Goal: Register for event/course

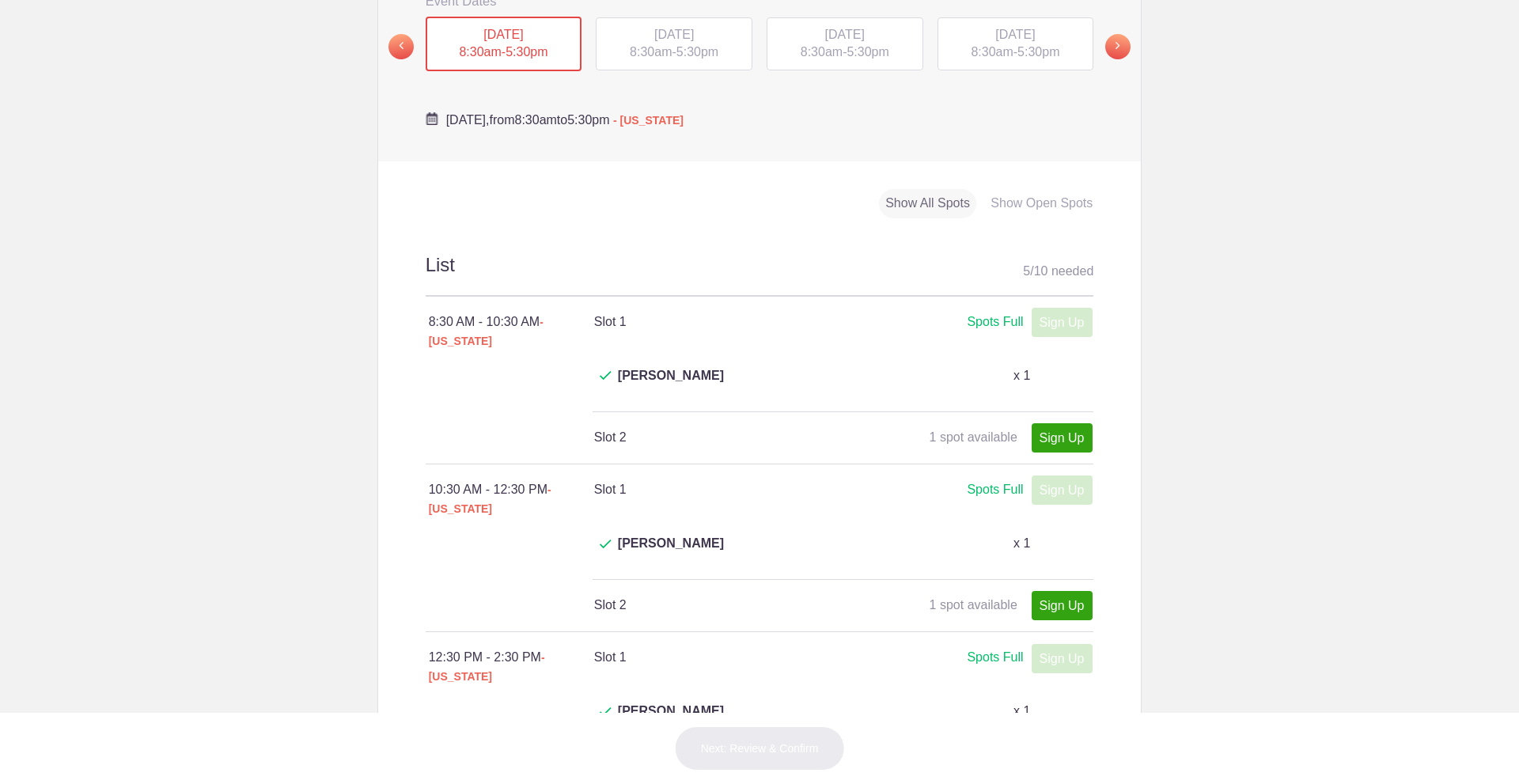
scroll to position [717, 0]
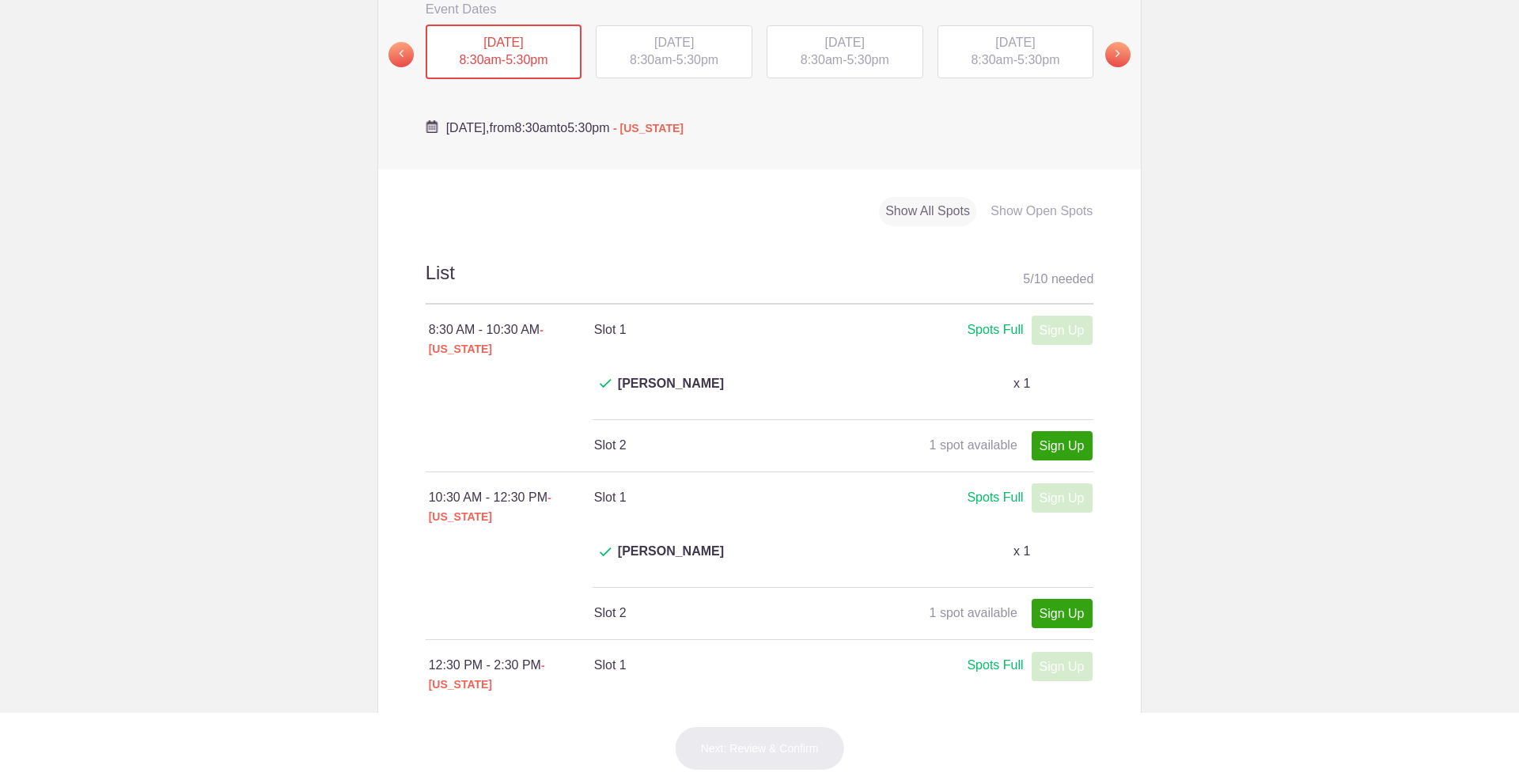
click at [686, 40] on div "TUE, Sep 16, 2025 8:30am - 5:30pm" at bounding box center [674, 52] width 157 height 54
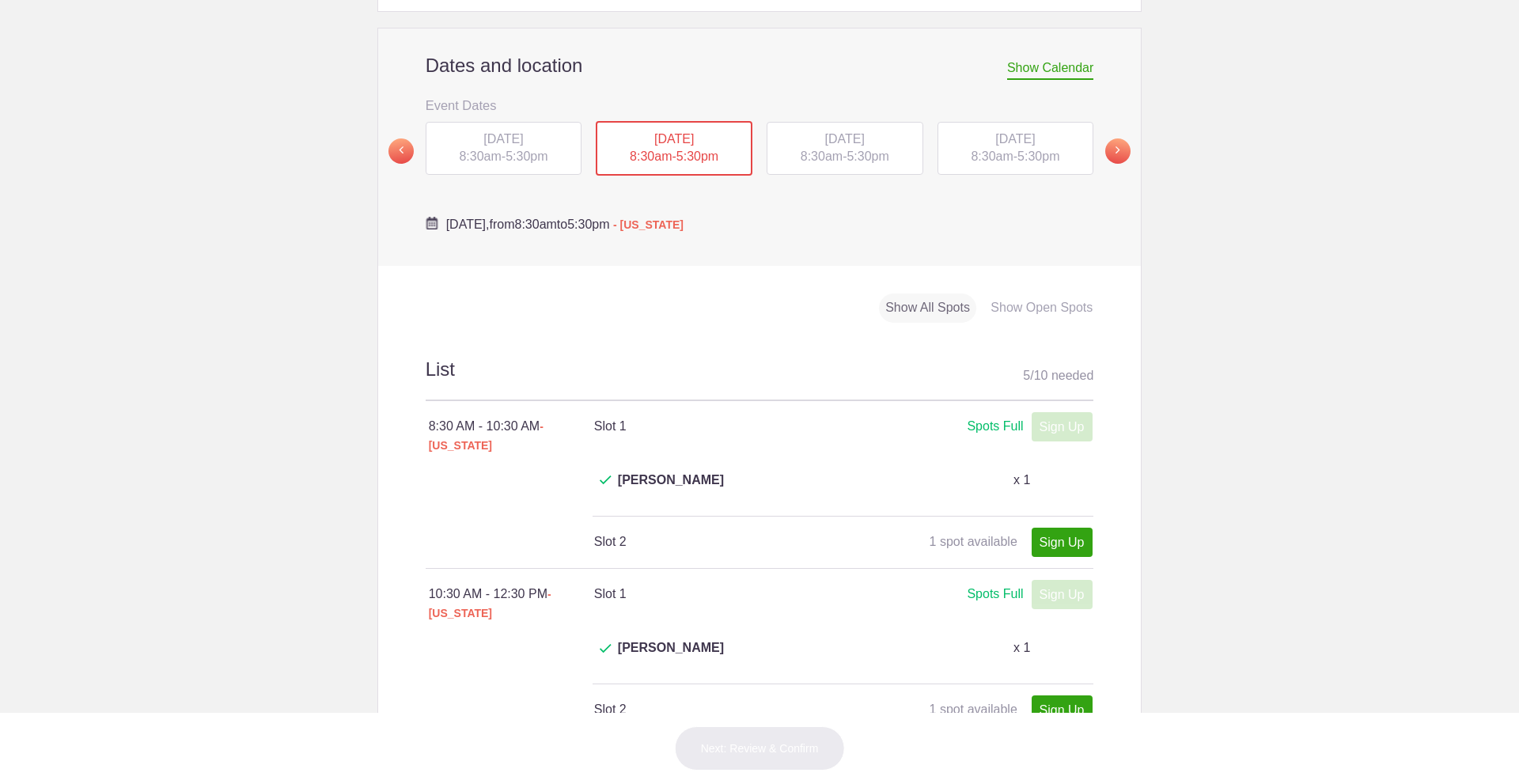
scroll to position [422, 0]
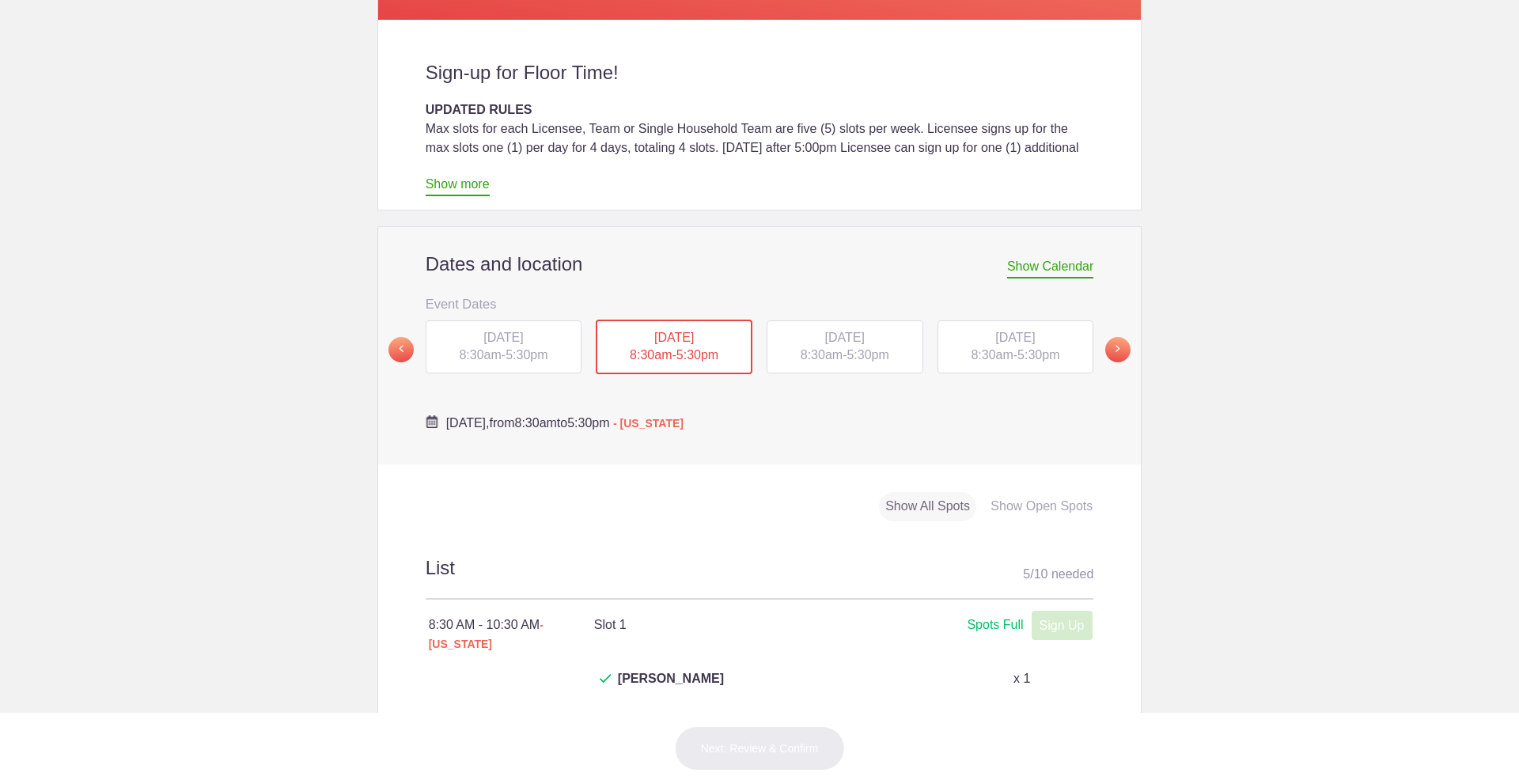
click at [825, 348] on span "8:30am" at bounding box center [821, 355] width 42 height 14
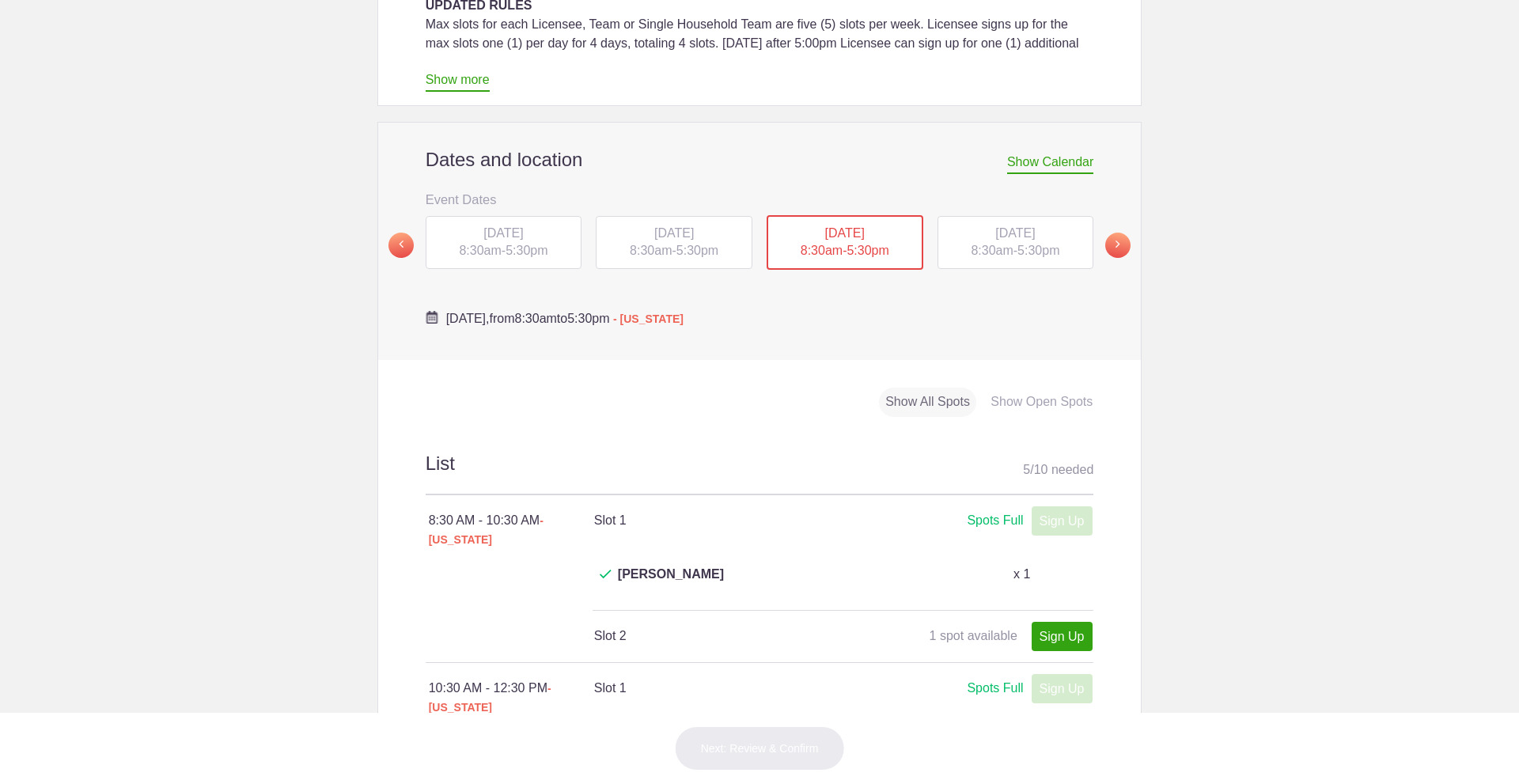
scroll to position [511, 0]
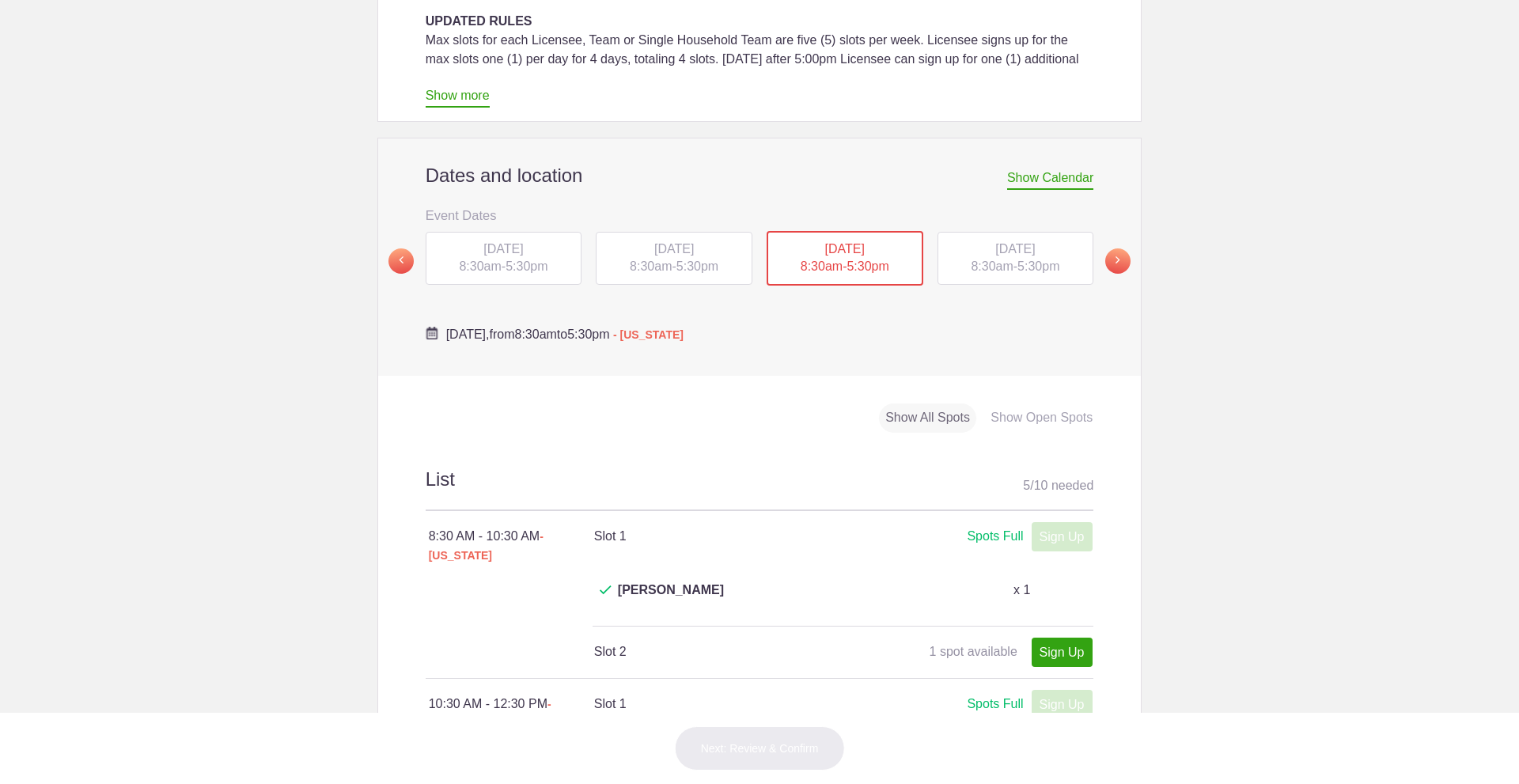
click at [994, 259] on span "8:30am" at bounding box center [992, 266] width 42 height 14
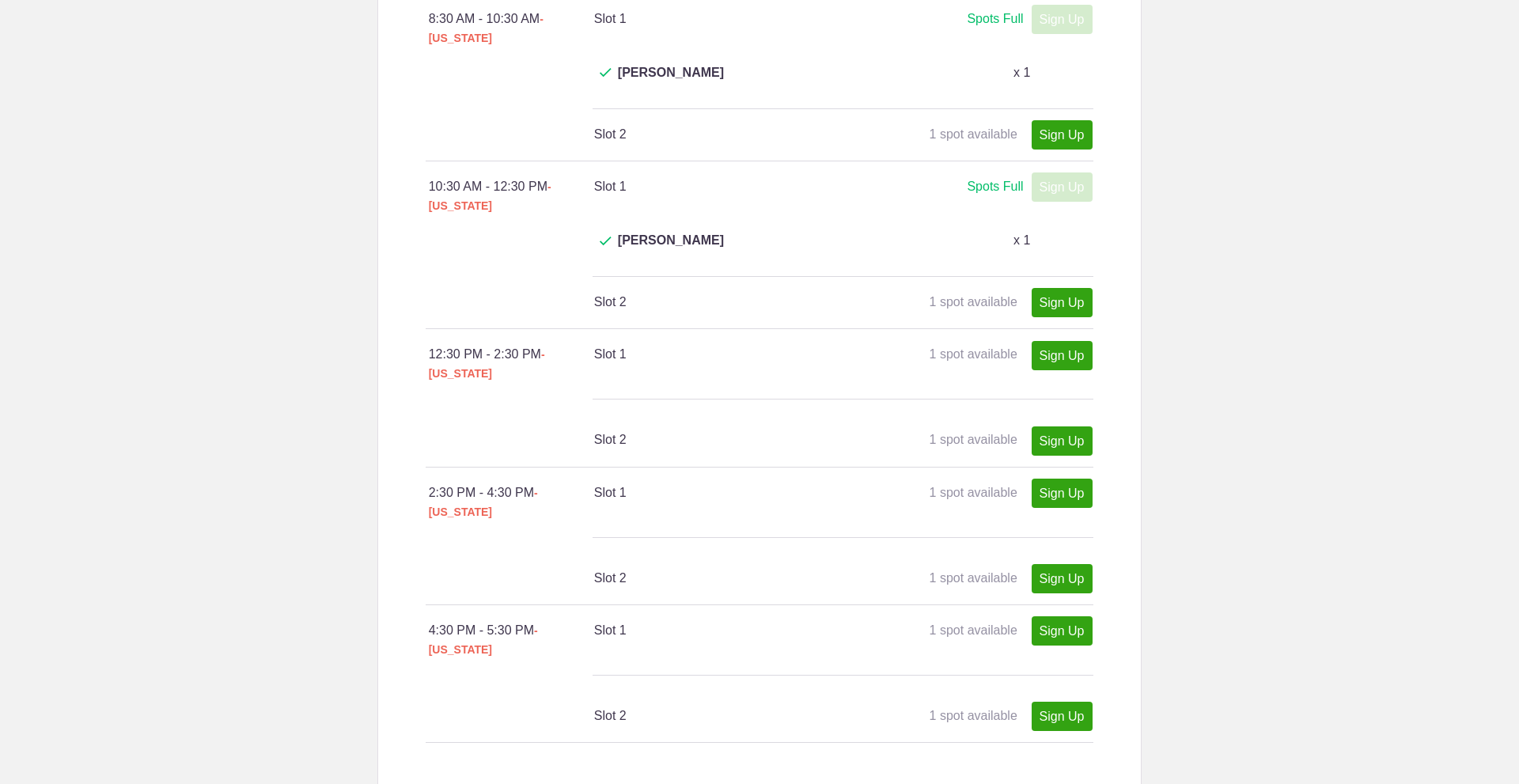
scroll to position [1035, 0]
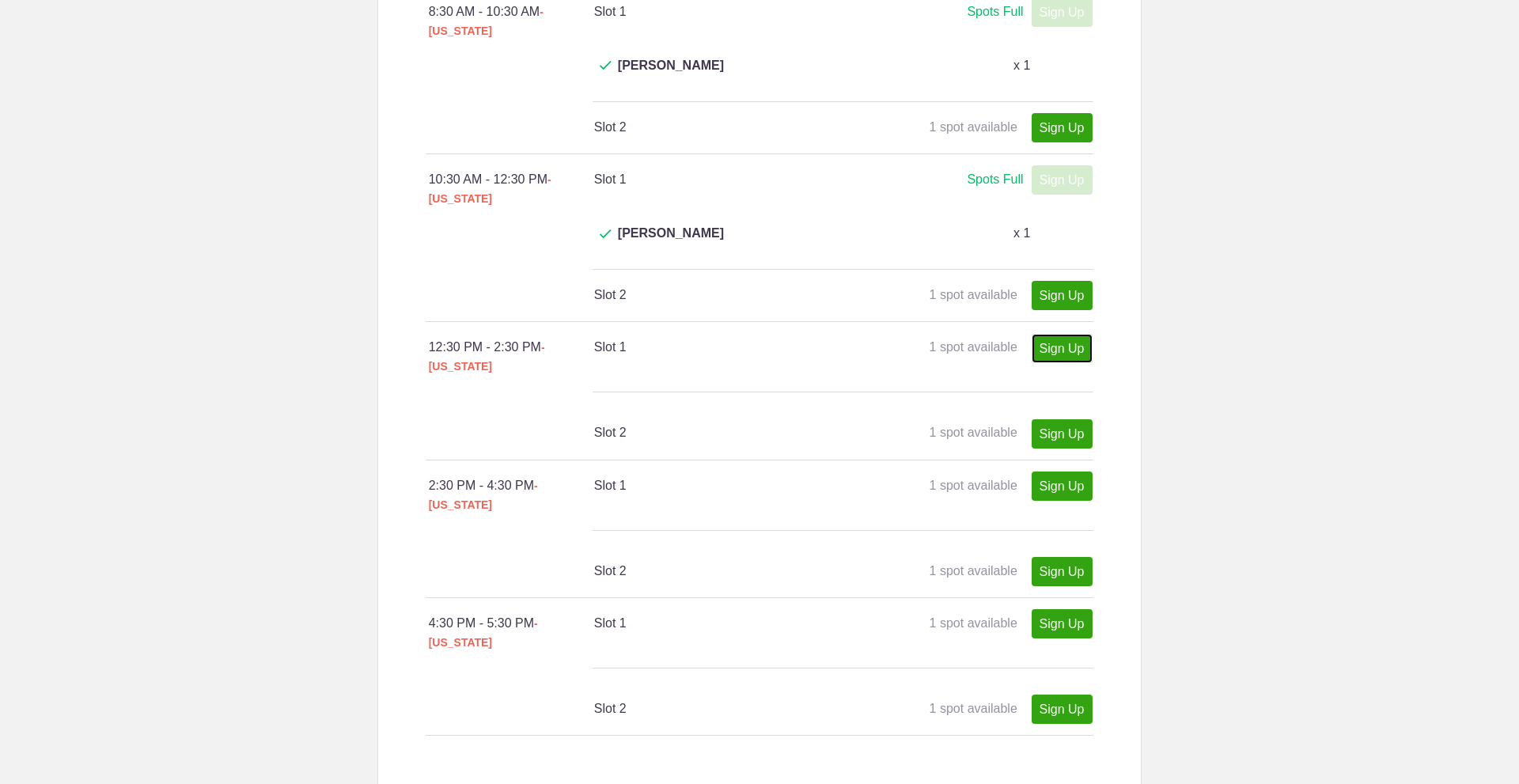
click at [1047, 334] on link "Sign Up" at bounding box center [1062, 348] width 61 height 30
type input "1"
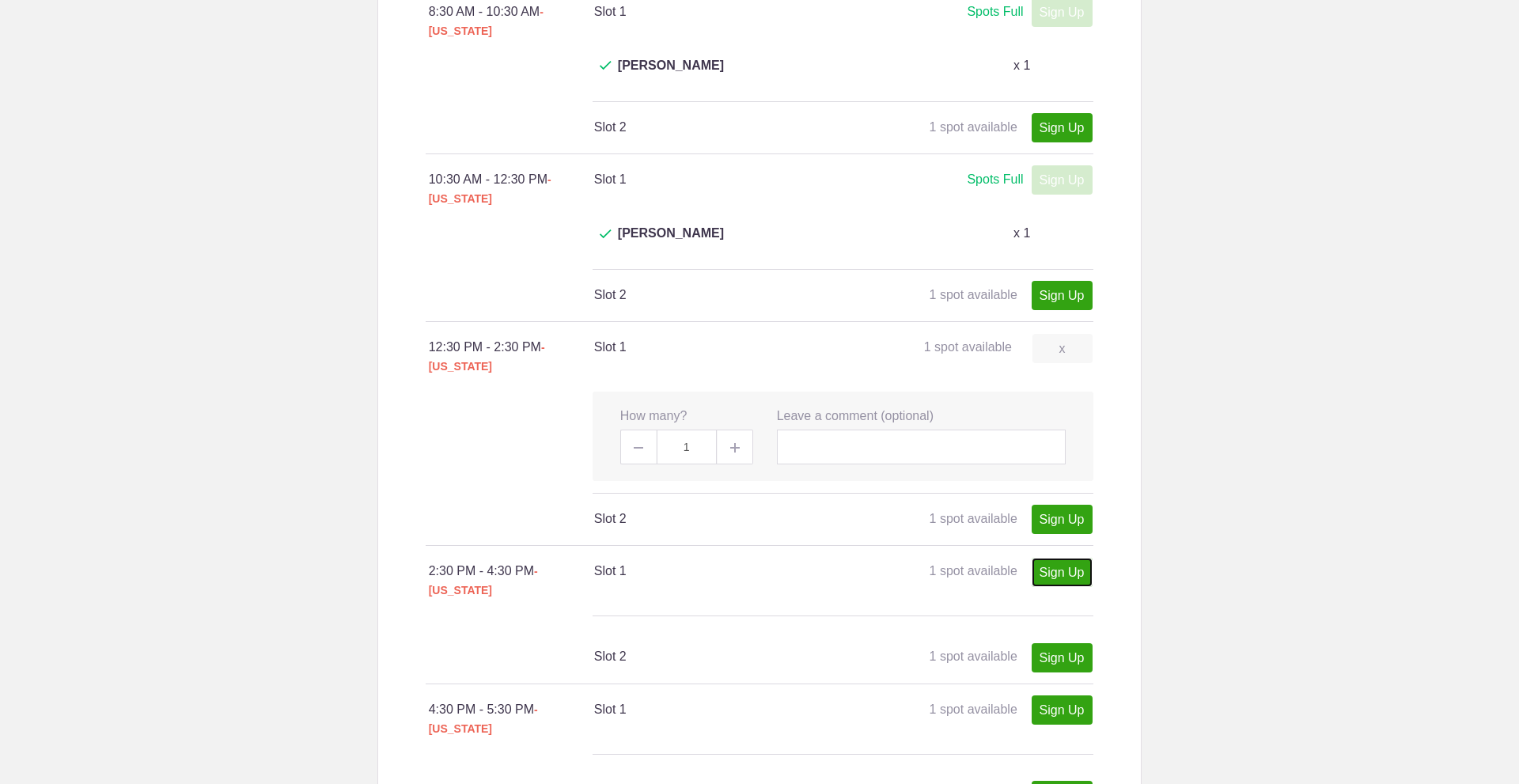
click at [1073, 558] on link "Sign Up" at bounding box center [1062, 573] width 61 height 30
type input "1"
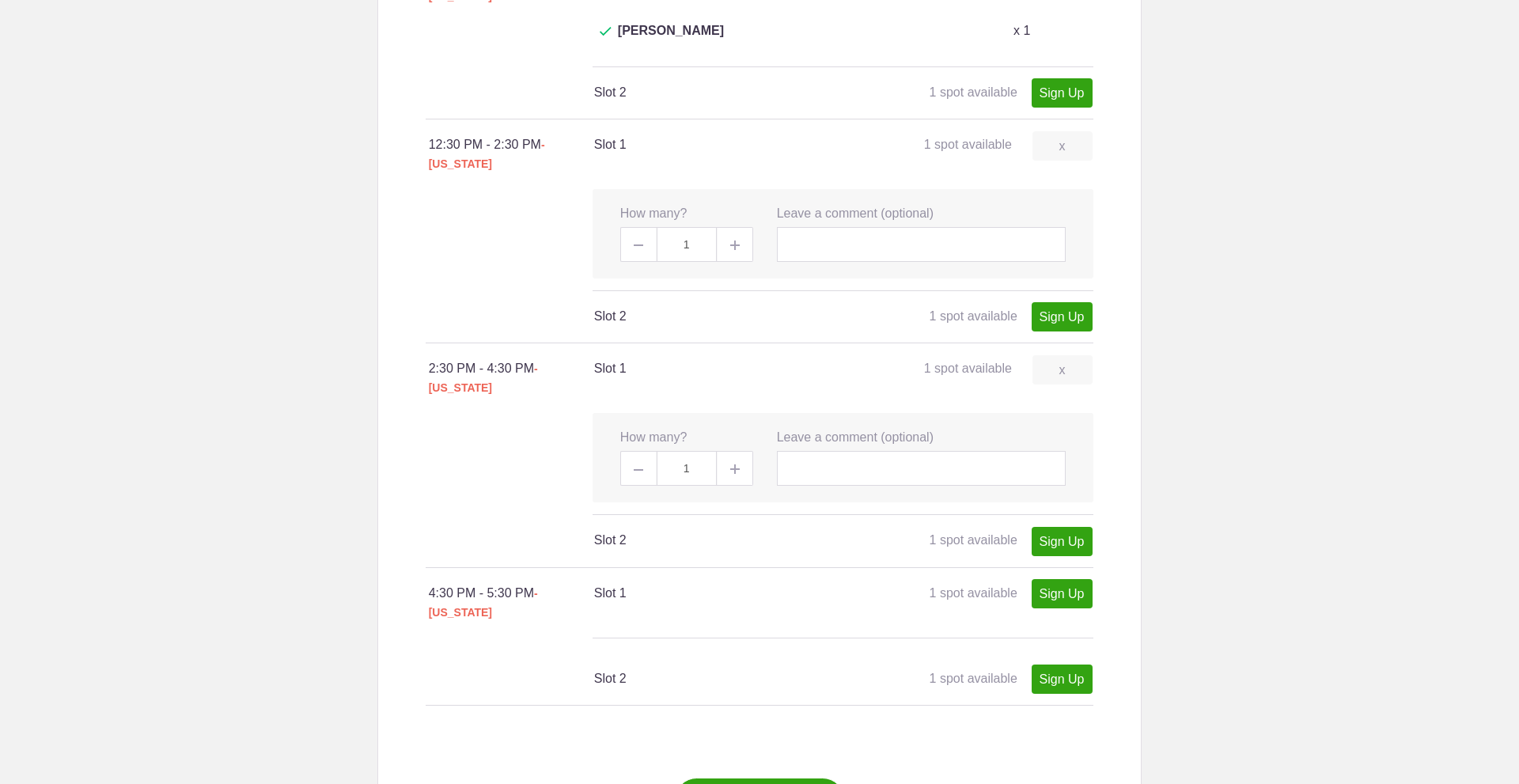
scroll to position [1241, 0]
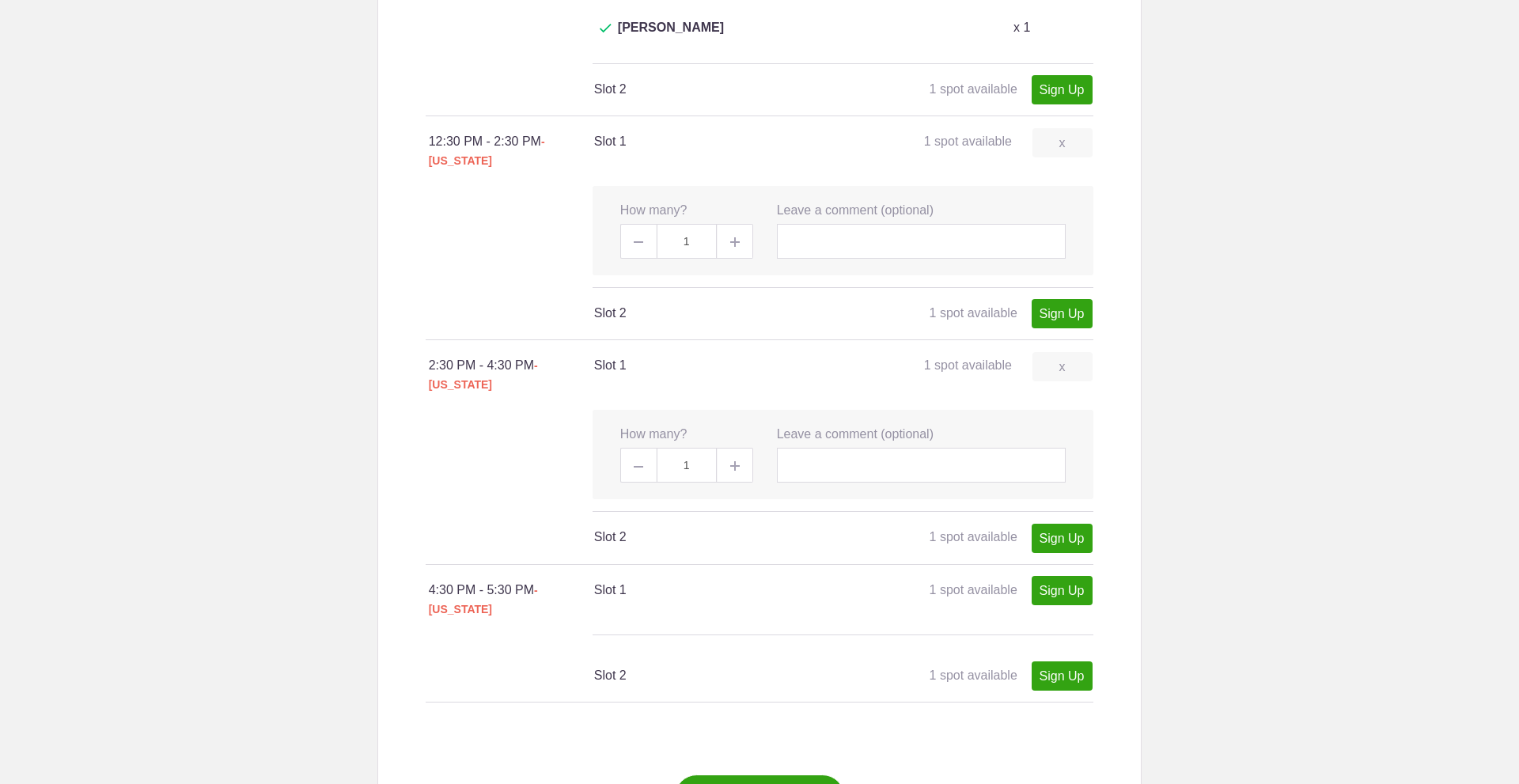
click at [781, 775] on button "Next: Review & Confirm" at bounding box center [760, 797] width 171 height 44
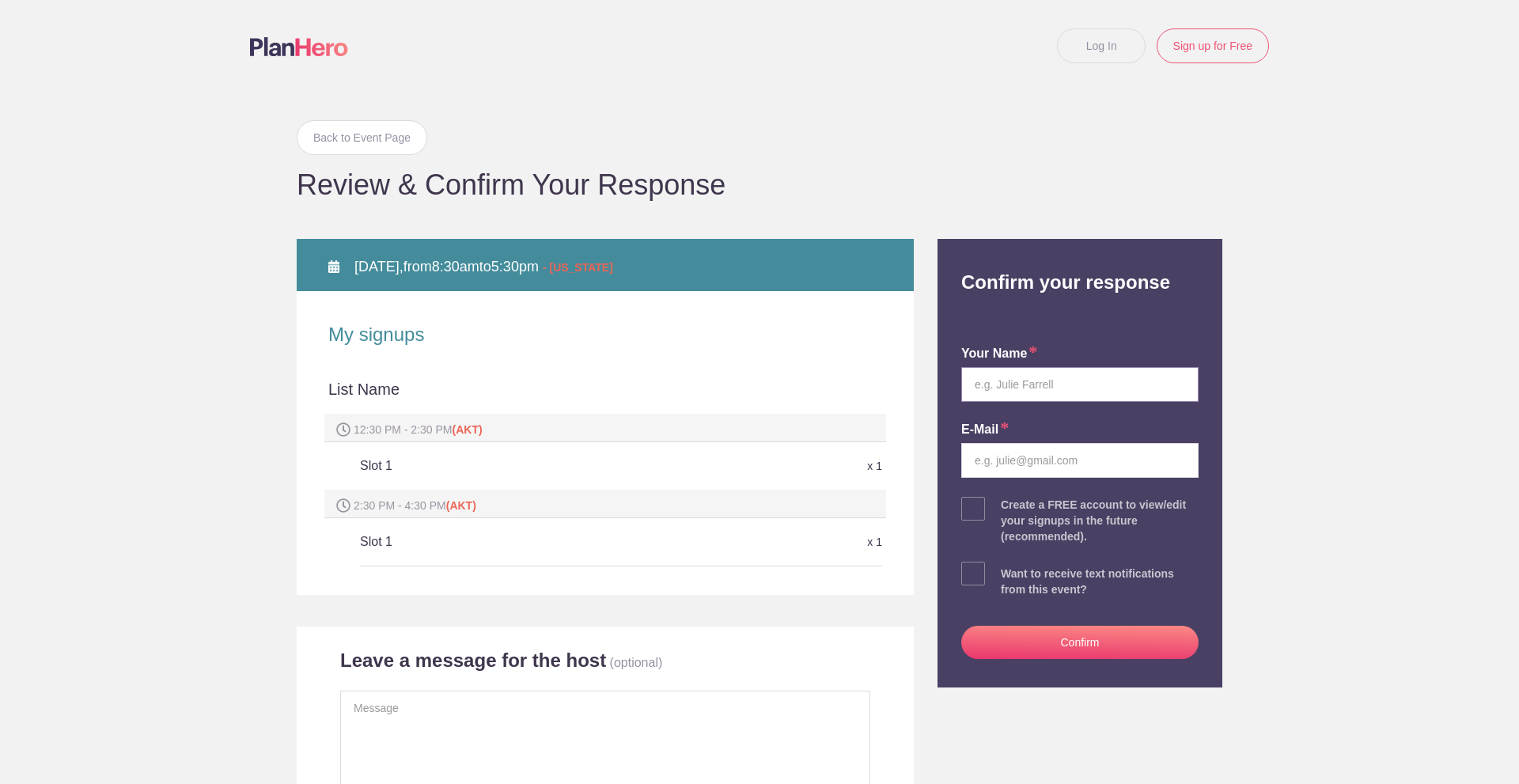
click at [1061, 377] on input "text" at bounding box center [1080, 385] width 237 height 35
type input "Chris Scott"
click at [1041, 465] on input "email" at bounding box center [1080, 461] width 237 height 35
type input "chrisscottak@gmail.com"
click at [1041, 641] on button "Confirm" at bounding box center [1080, 642] width 237 height 33
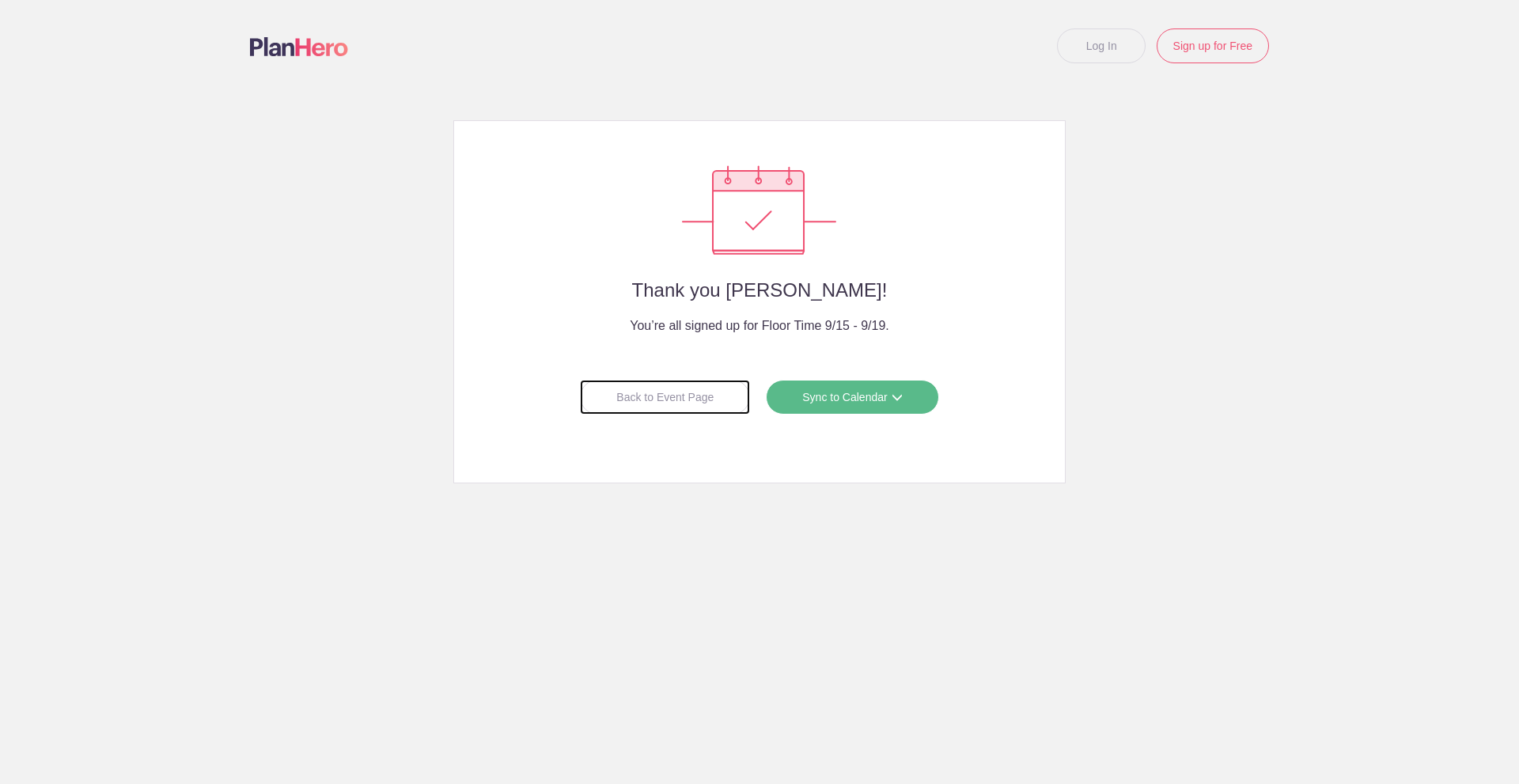
click at [701, 396] on div "Back to Event Page" at bounding box center [665, 398] width 171 height 35
